Goal: Task Accomplishment & Management: Use online tool/utility

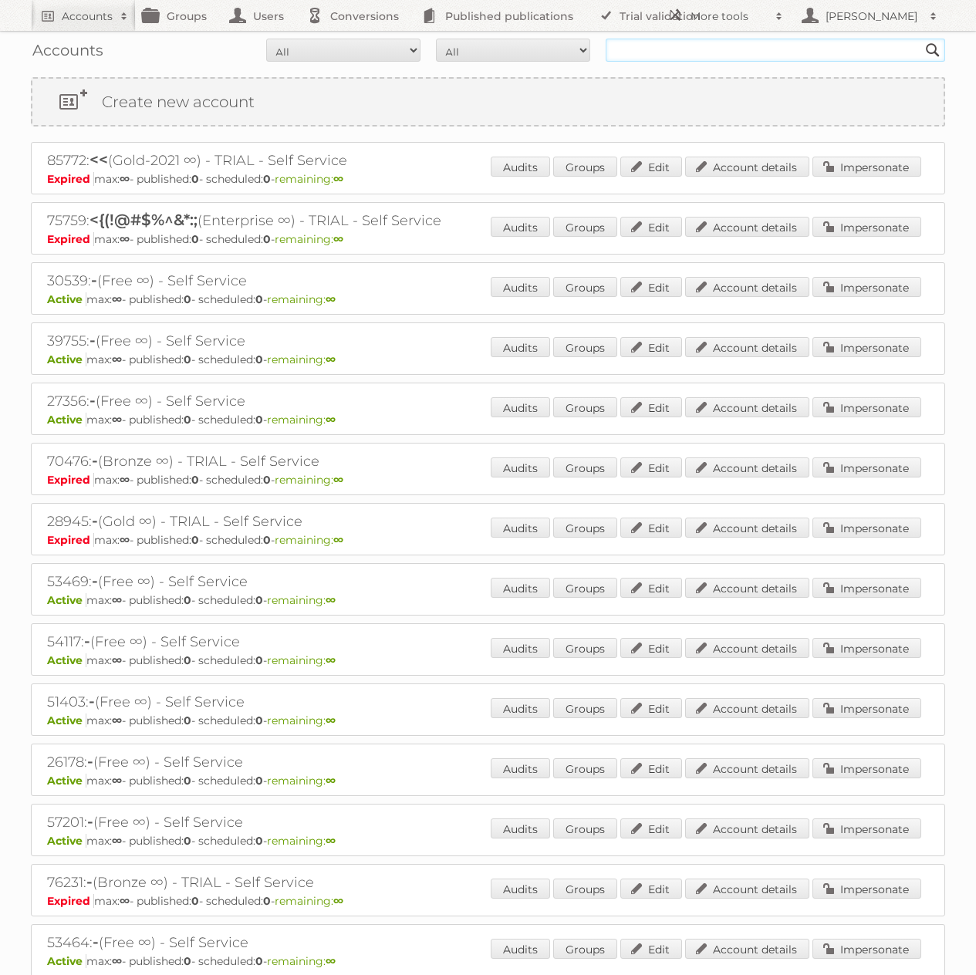
click at [675, 45] on input "text" at bounding box center [774, 50] width 339 height 23
type input "Tust"
click at [921, 39] on input "Search" at bounding box center [932, 50] width 23 height 23
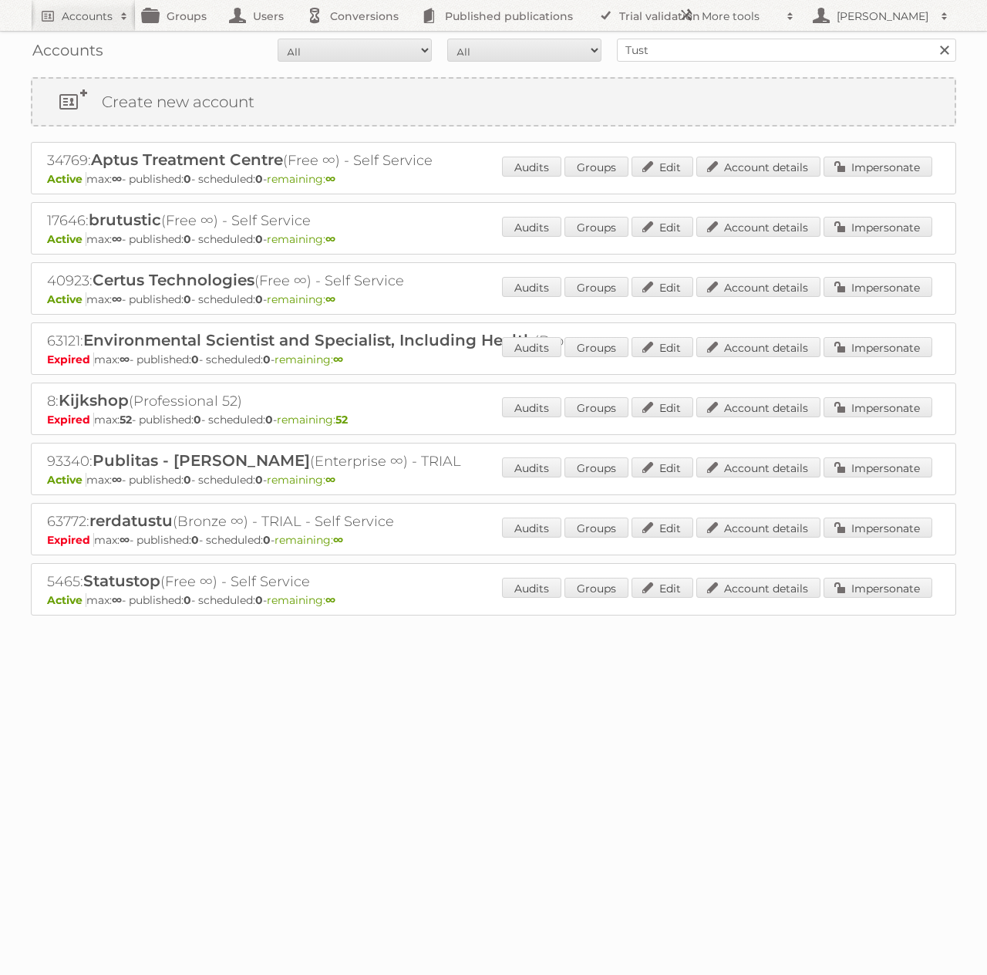
click at [54, 461] on h2 "93340: Publitas - Marcelo Tust (Enterprise ∞) - TRIAL" at bounding box center [317, 461] width 540 height 20
copy h2 "93340"
click at [733, 14] on h2 "More tools" at bounding box center [740, 15] width 77 height 15
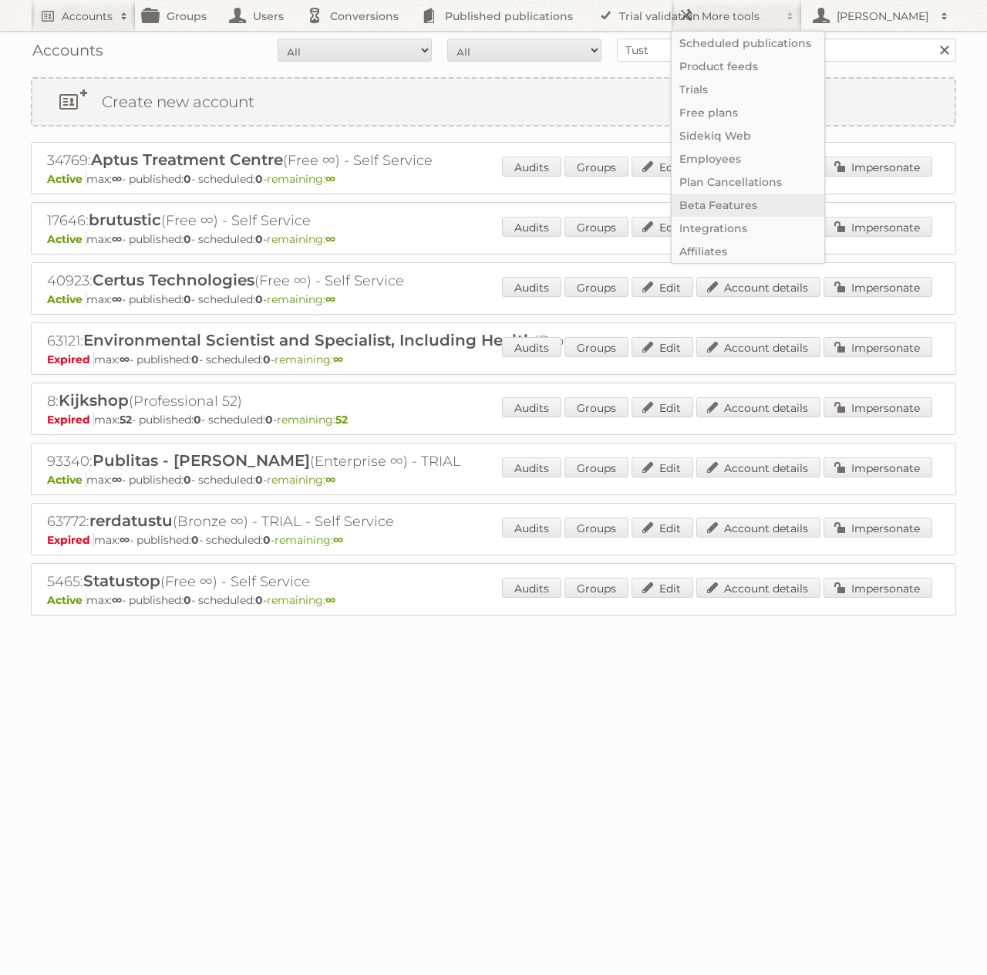
click at [716, 200] on link "Beta Features" at bounding box center [748, 205] width 153 height 23
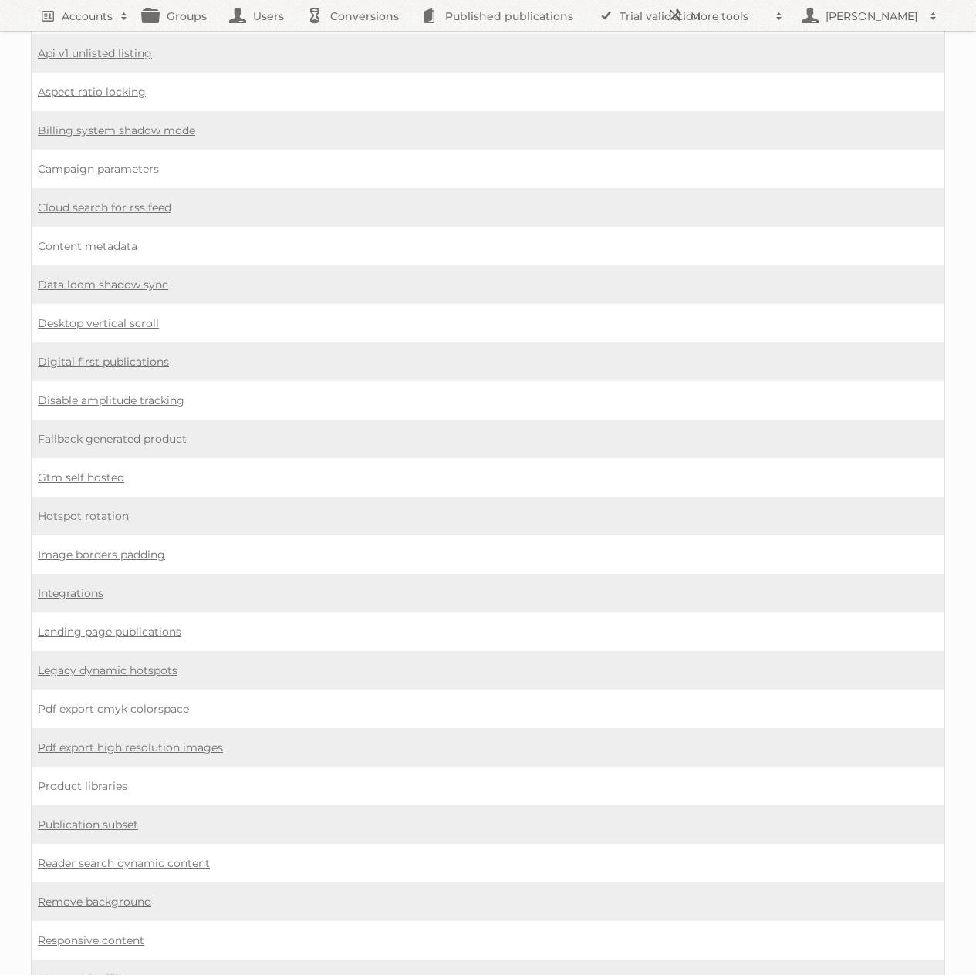
scroll to position [504, 0]
click at [118, 250] on link "Content metadata" at bounding box center [87, 248] width 99 height 14
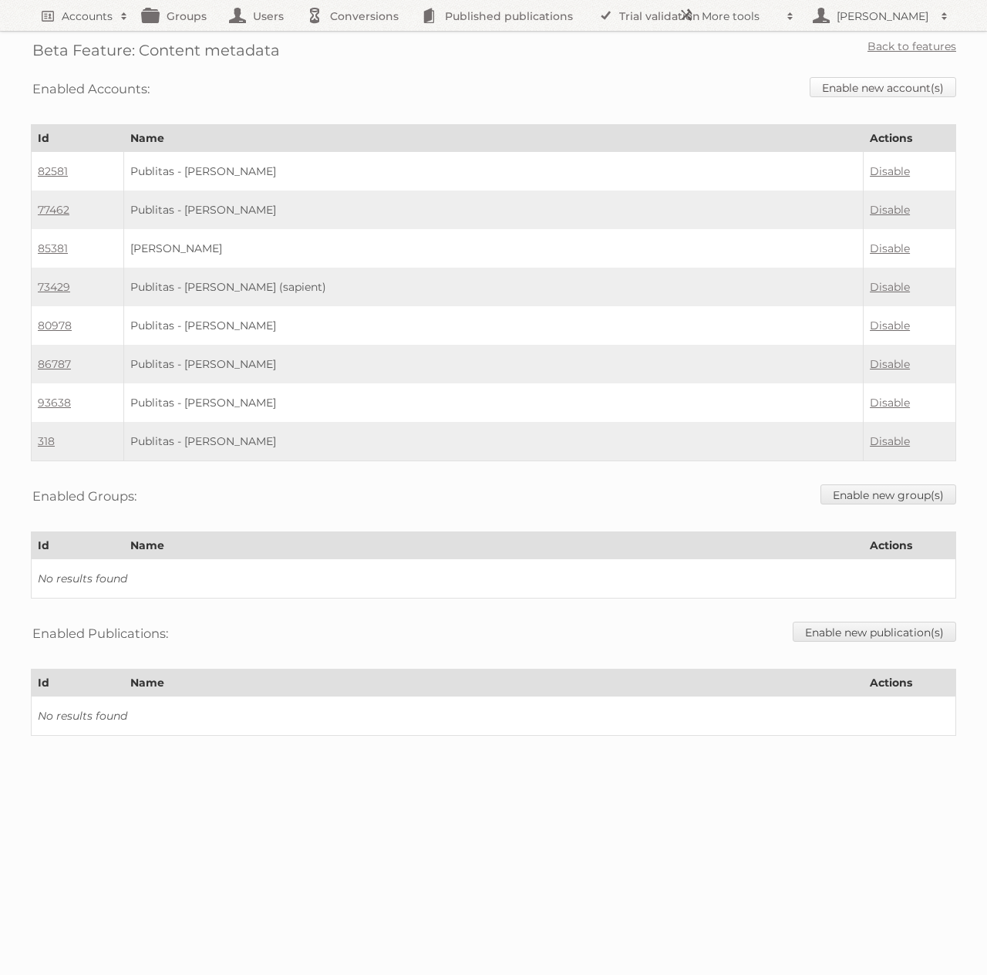
click at [860, 88] on link "Enable new account(s)" at bounding box center [883, 87] width 147 height 20
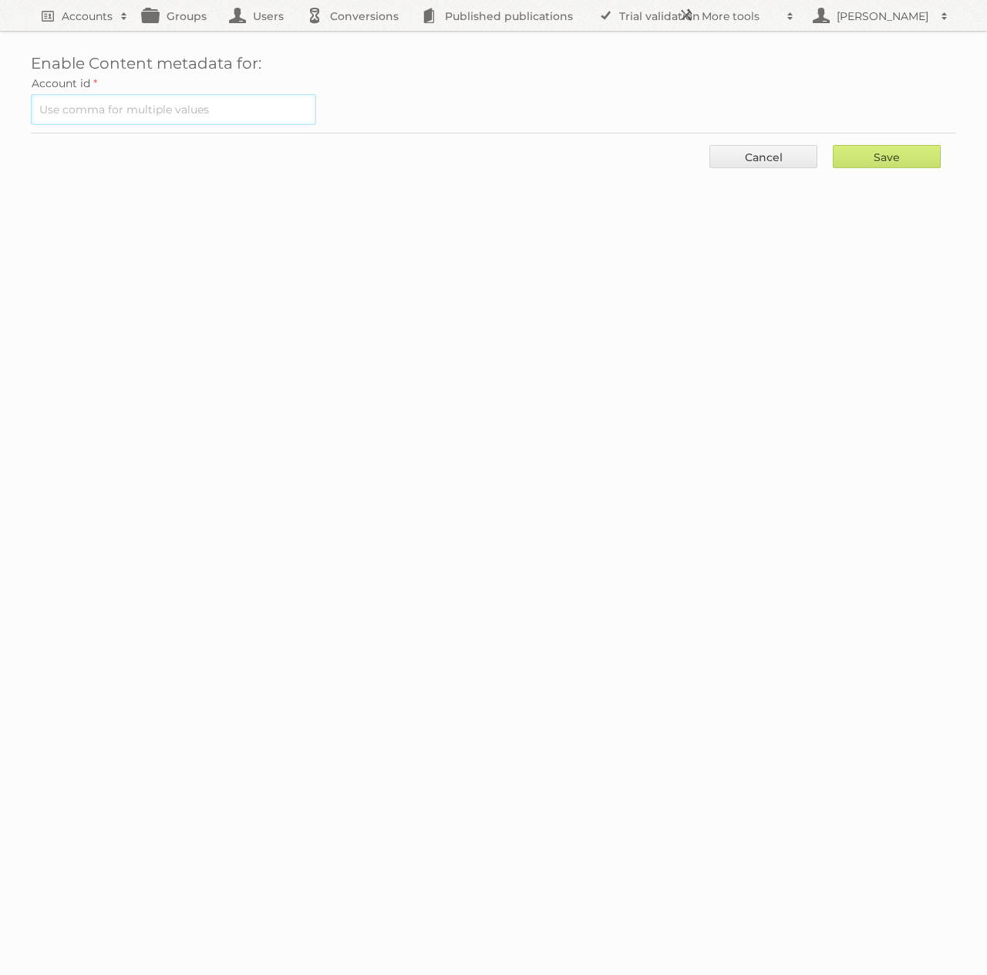
click at [145, 109] on input "text" at bounding box center [173, 109] width 285 height 31
paste input "93340"
type input "93340"
click at [884, 155] on input "Save" at bounding box center [887, 156] width 108 height 23
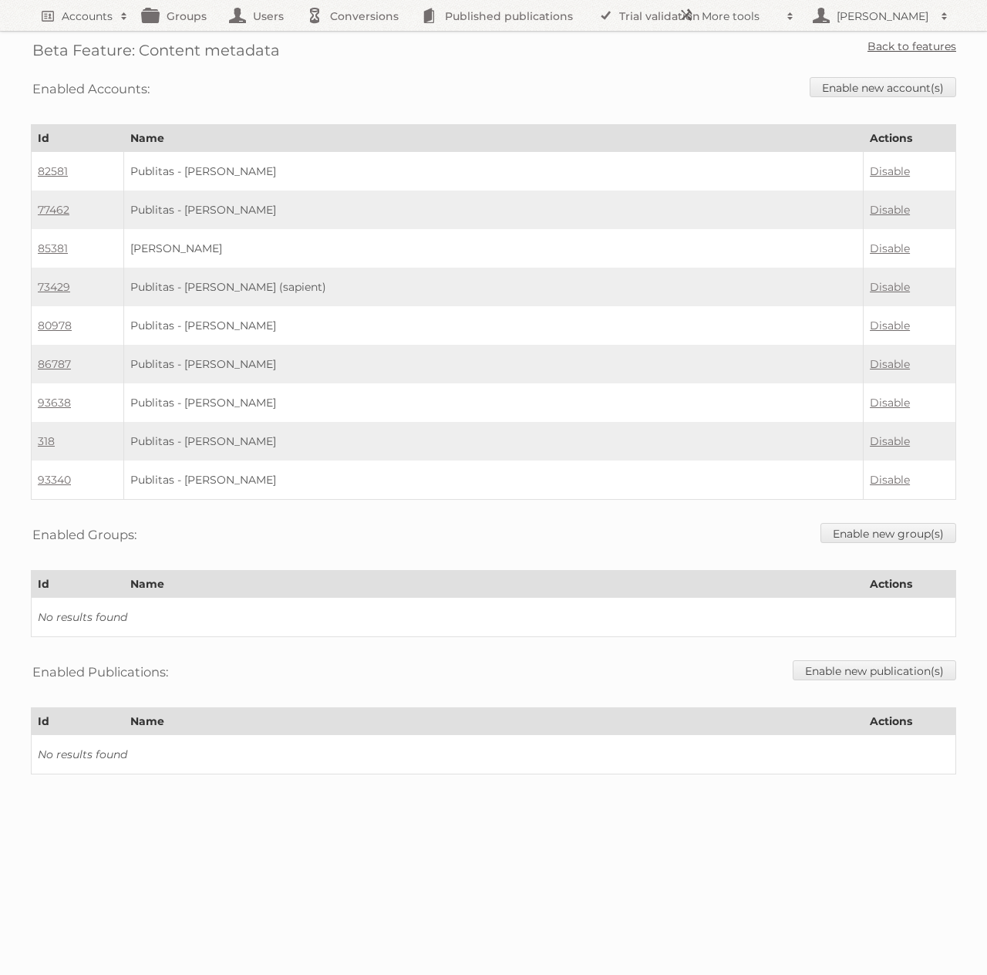
click at [936, 49] on link "Back to features" at bounding box center [912, 46] width 89 height 14
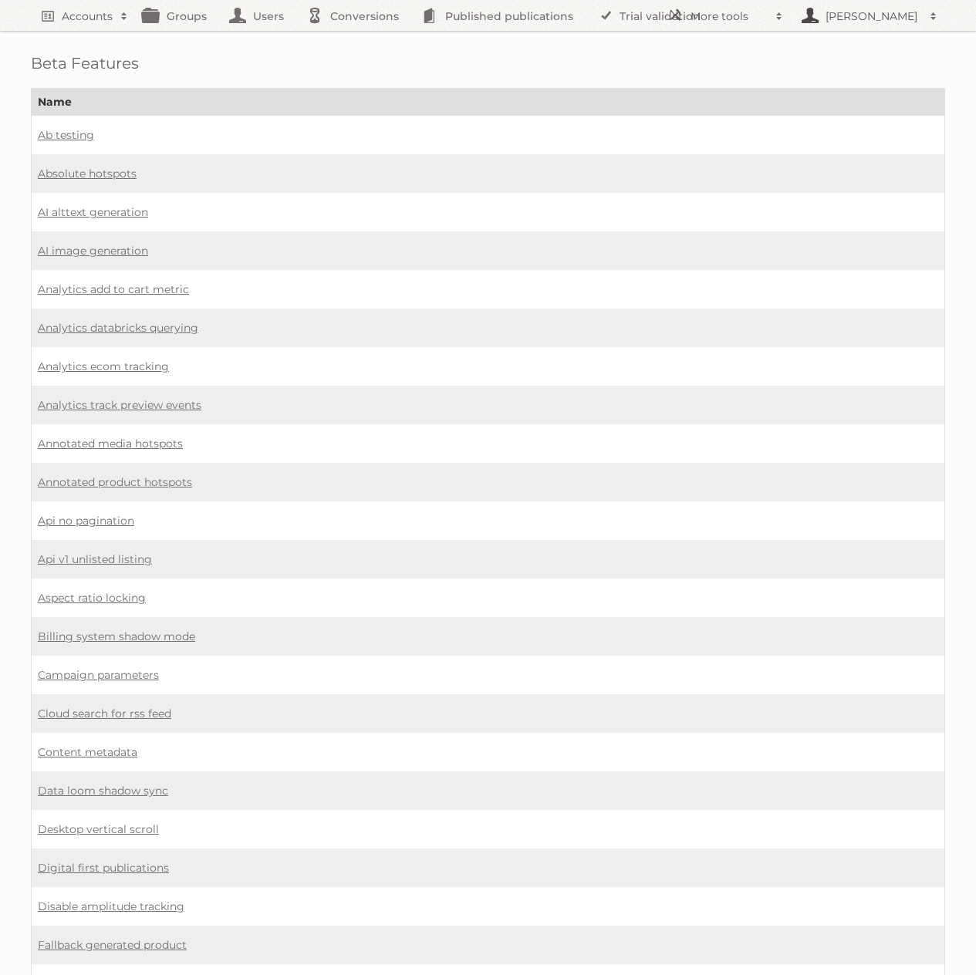
click at [843, 19] on h2 "[PERSON_NAME]" at bounding box center [871, 15] width 100 height 15
click at [690, 85] on div "Beta Features Name Ab testing Absolute hotspots AI alttext generation AI image …" at bounding box center [488, 883] width 976 height 1767
click at [69, 22] on h2 "Accounts" at bounding box center [87, 15] width 51 height 15
click at [496, 49] on div "Beta Features Name Ab testing Absolute hotspots AI alttext generation AI image …" at bounding box center [488, 883] width 976 height 1767
click at [252, 15] on link "Users" at bounding box center [260, 15] width 77 height 31
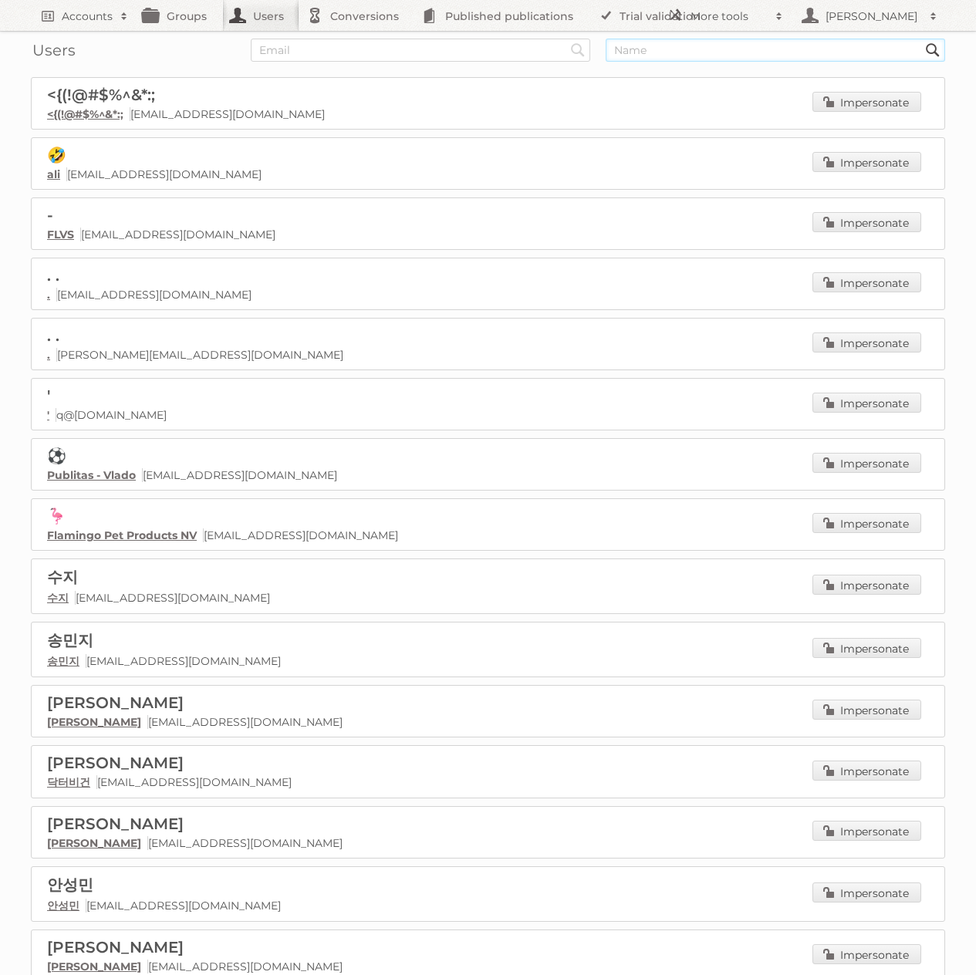
click at [641, 52] on input "text" at bounding box center [774, 50] width 339 height 23
type input "tust"
click at [566, 39] on input "Search" at bounding box center [577, 50] width 23 height 23
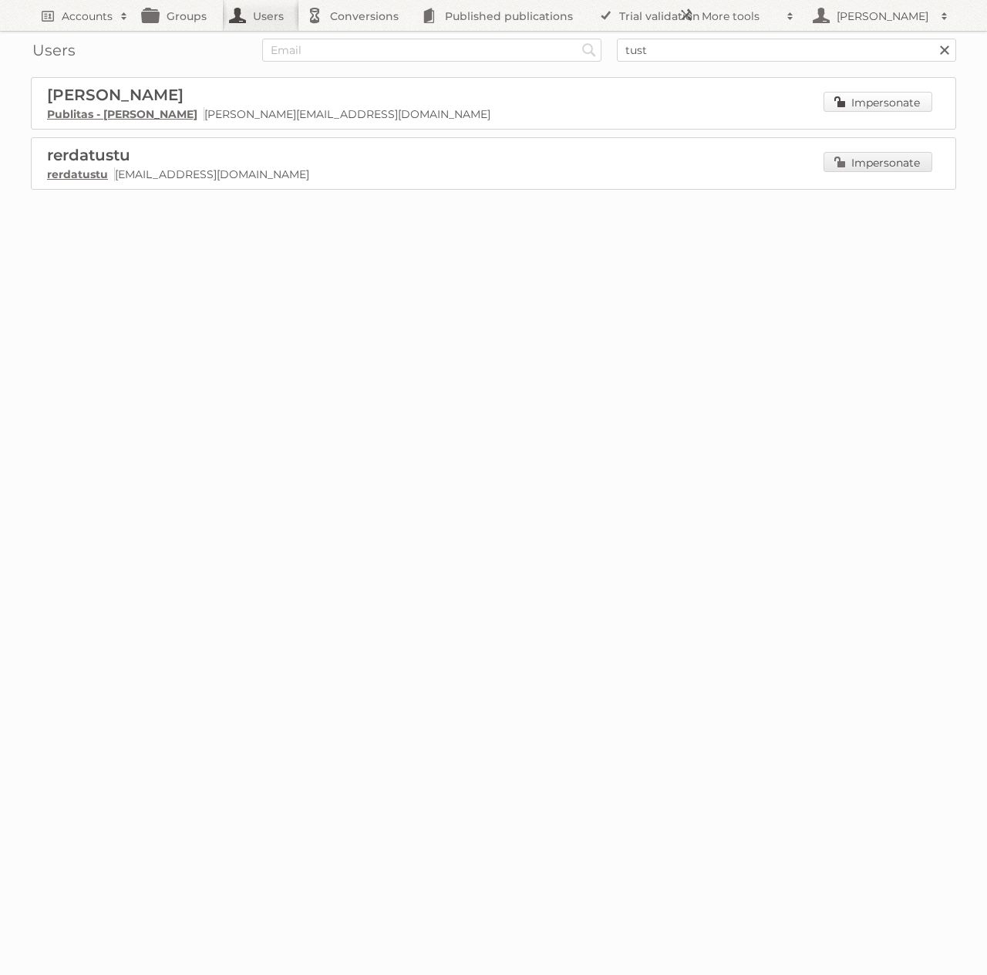
click at [851, 99] on link "Impersonate" at bounding box center [878, 102] width 109 height 20
